Goal: Information Seeking & Learning: Learn about a topic

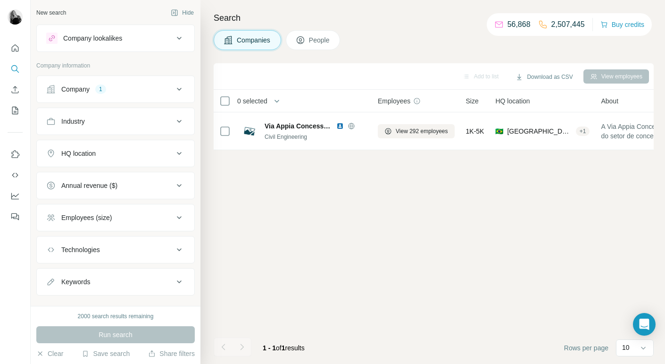
click at [134, 83] on button "Company 1" at bounding box center [116, 89] width 158 height 23
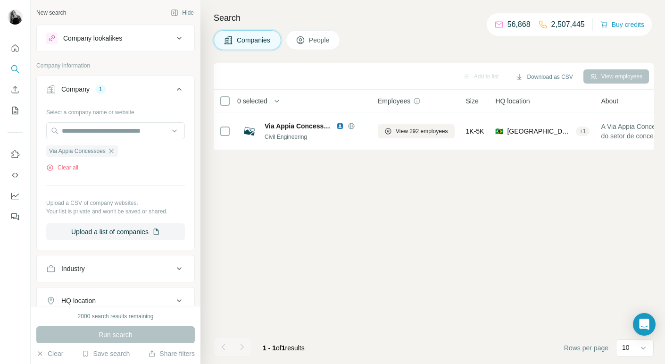
click at [97, 153] on span "Via Appia Concessões" at bounding box center [77, 151] width 57 height 8
click at [114, 151] on icon "button" at bounding box center [112, 151] width 8 height 8
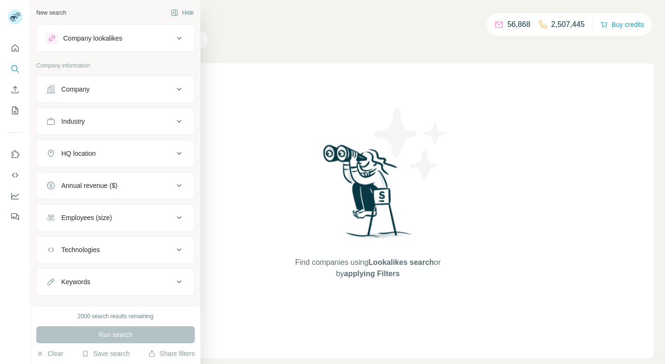
click at [91, 90] on div "Company" at bounding box center [109, 88] width 127 height 9
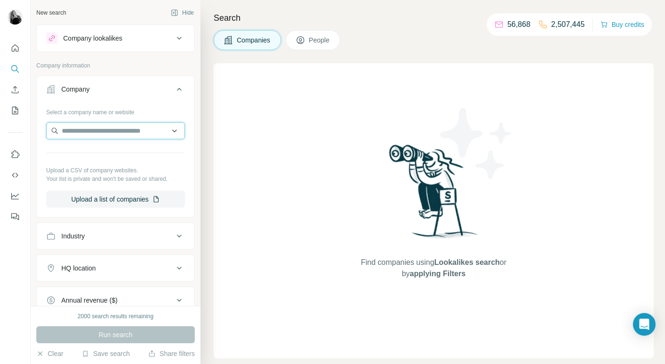
click at [77, 131] on input "text" at bounding box center [115, 130] width 139 height 17
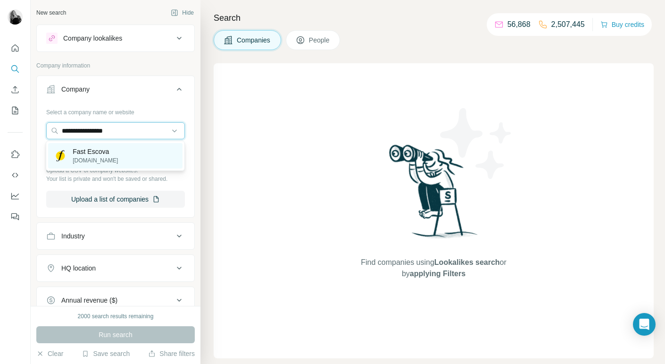
type input "**********"
click at [86, 155] on p "Fast Escova" at bounding box center [95, 151] width 45 height 9
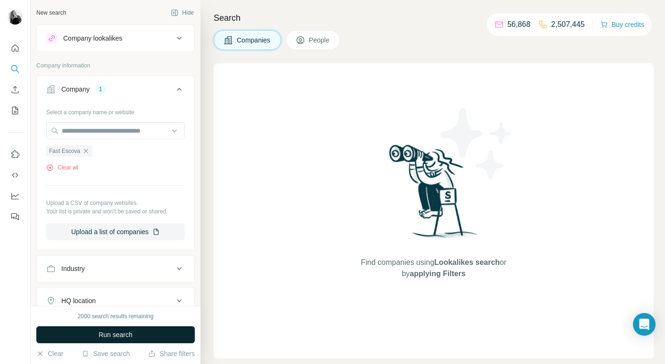
click at [107, 338] on span "Run search" at bounding box center [116, 334] width 34 height 9
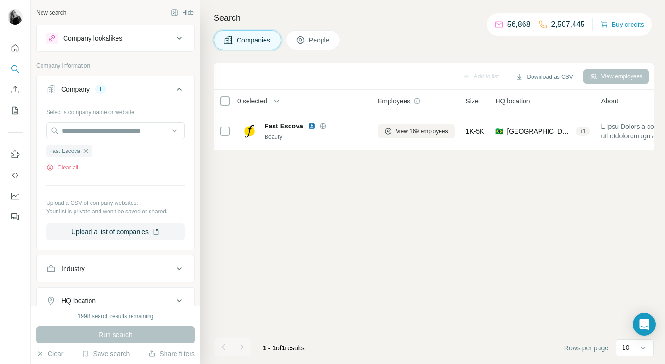
click at [324, 36] on span "People" at bounding box center [320, 39] width 22 height 9
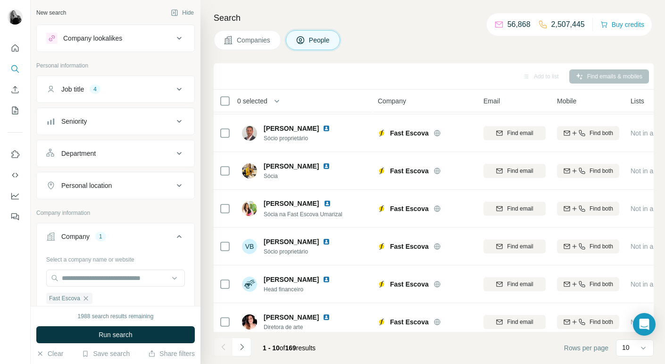
scroll to position [158, 0]
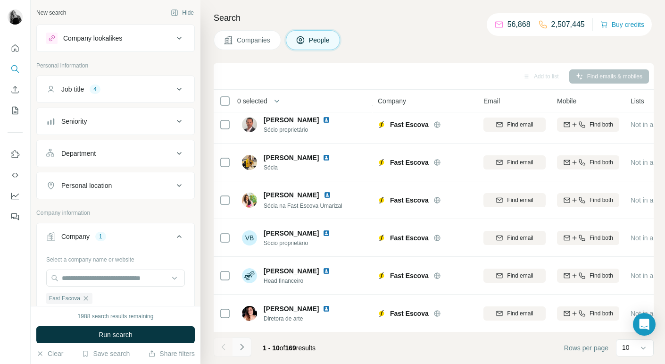
click at [242, 348] on icon "Navigate to next page" at bounding box center [241, 346] width 9 height 9
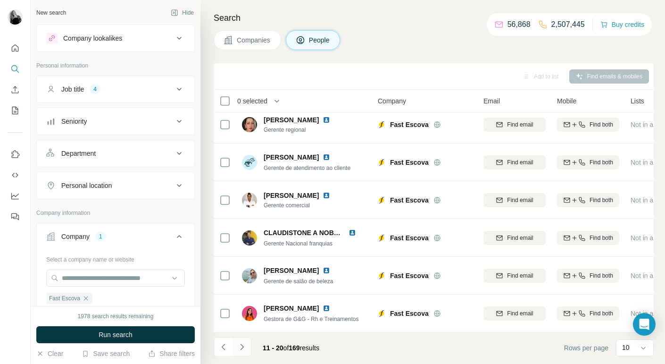
click at [243, 348] on icon "Navigate to next page" at bounding box center [241, 346] width 9 height 9
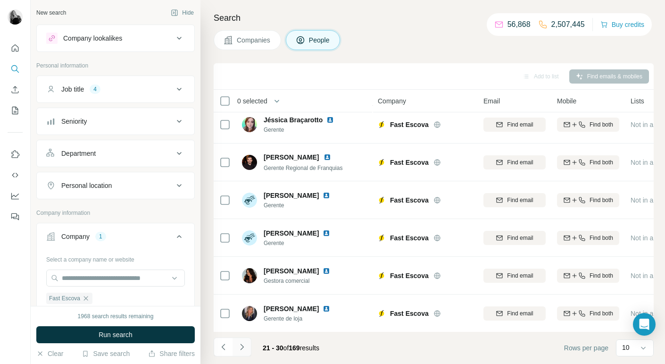
click at [241, 349] on icon "Navigate to next page" at bounding box center [241, 346] width 9 height 9
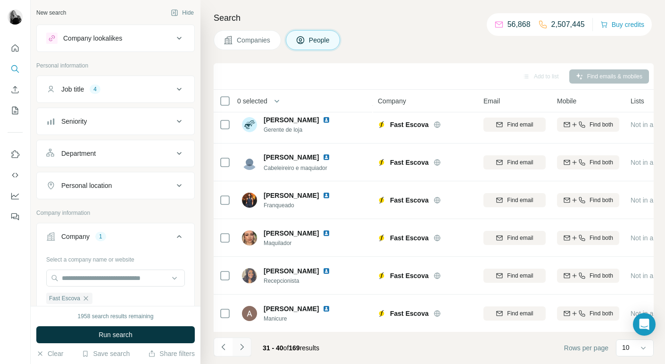
click at [241, 349] on icon "Navigate to next page" at bounding box center [241, 346] width 9 height 9
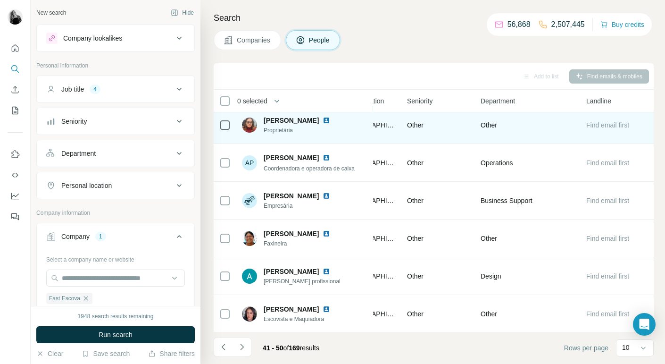
scroll to position [156, 370]
